Goal: Information Seeking & Learning: Compare options

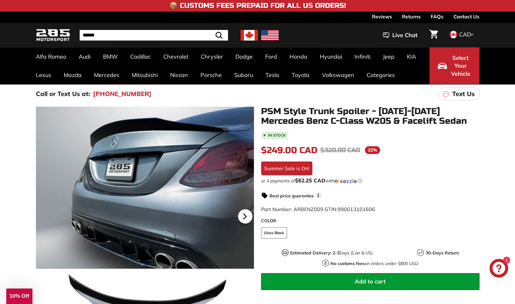
click at [240, 213] on icon at bounding box center [245, 216] width 14 height 14
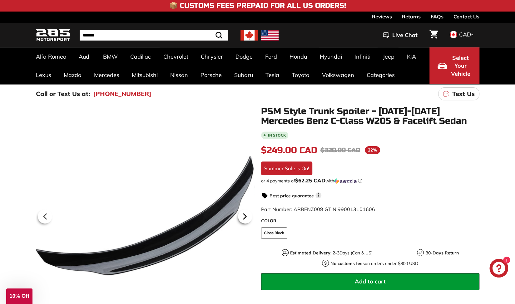
click at [240, 213] on icon at bounding box center [245, 216] width 14 height 14
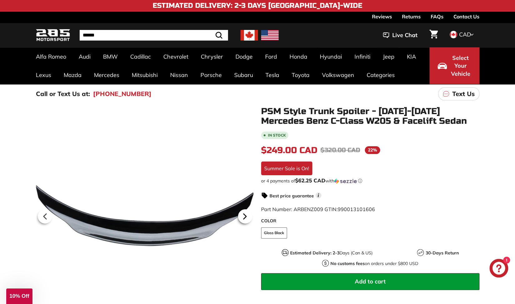
click at [240, 213] on icon at bounding box center [245, 216] width 14 height 14
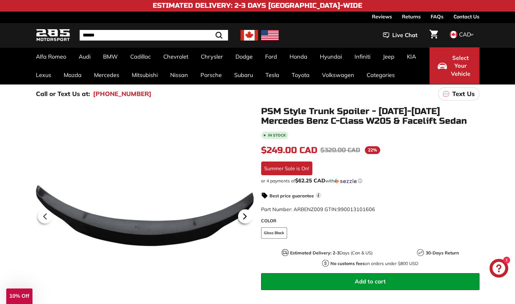
click at [240, 213] on icon at bounding box center [245, 216] width 14 height 14
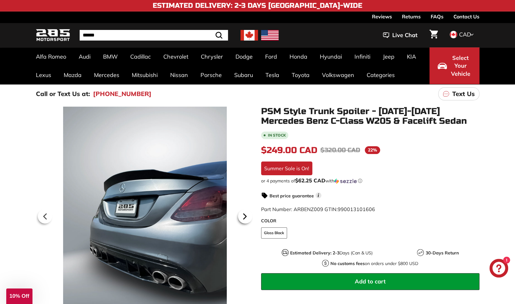
click at [240, 213] on icon at bounding box center [245, 216] width 14 height 14
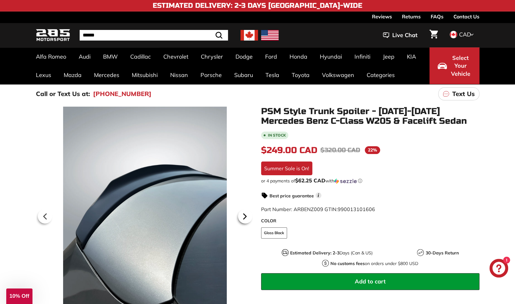
scroll to position [0, 74]
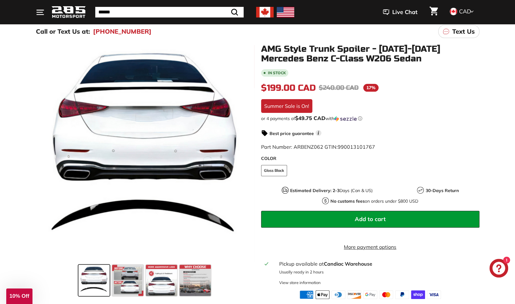
scroll to position [125, 0]
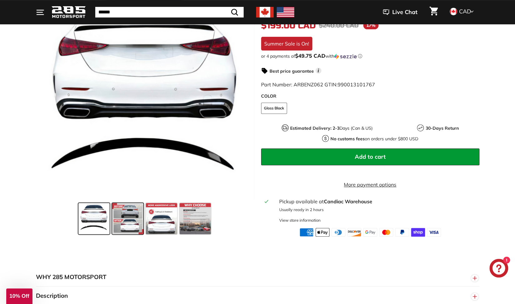
click at [125, 225] on span at bounding box center [127, 218] width 31 height 31
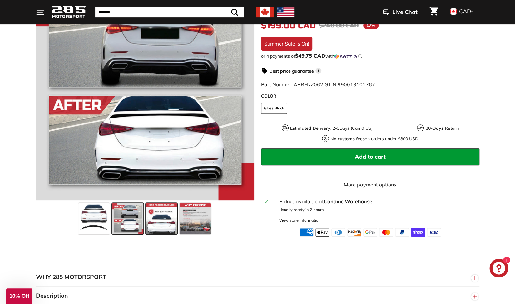
click at [161, 225] on span at bounding box center [161, 218] width 31 height 31
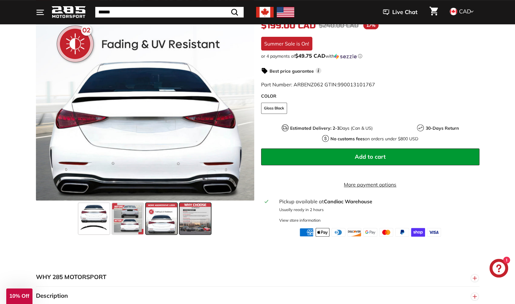
click at [196, 226] on span at bounding box center [195, 218] width 31 height 31
